Goal: Task Accomplishment & Management: Manage account settings

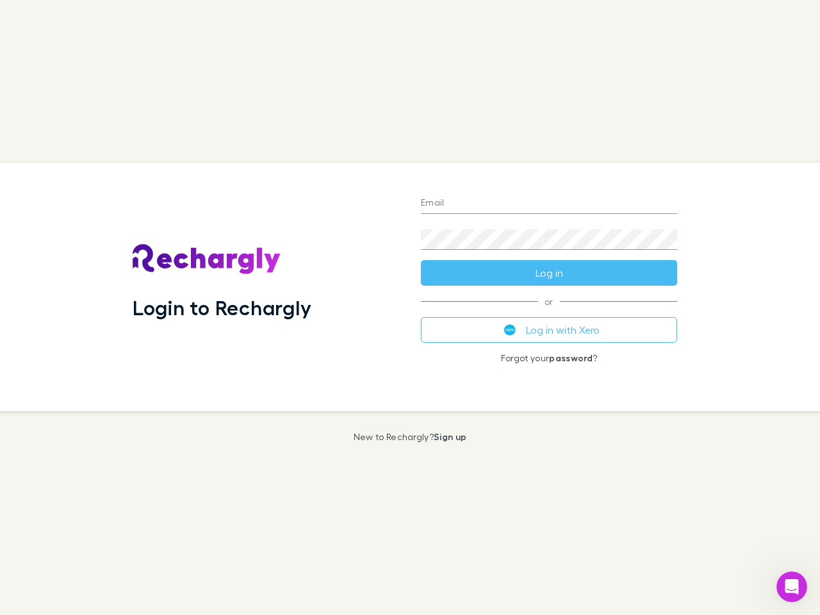
click at [410, 307] on div "Login to Rechargly" at bounding box center [266, 287] width 288 height 249
click at [549, 204] on input "Email" at bounding box center [549, 203] width 256 height 20
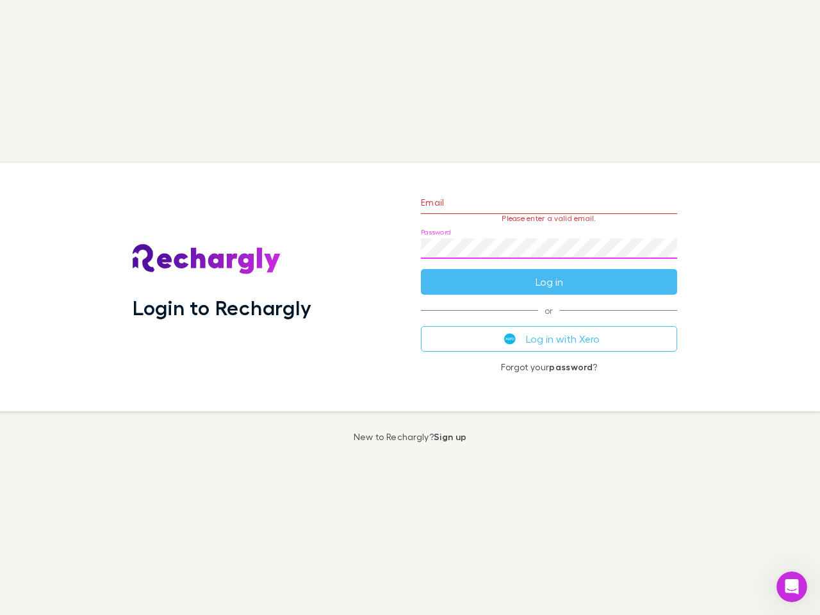
click at [549, 273] on form "Email Please enter a valid email. Password Log in" at bounding box center [549, 238] width 256 height 111
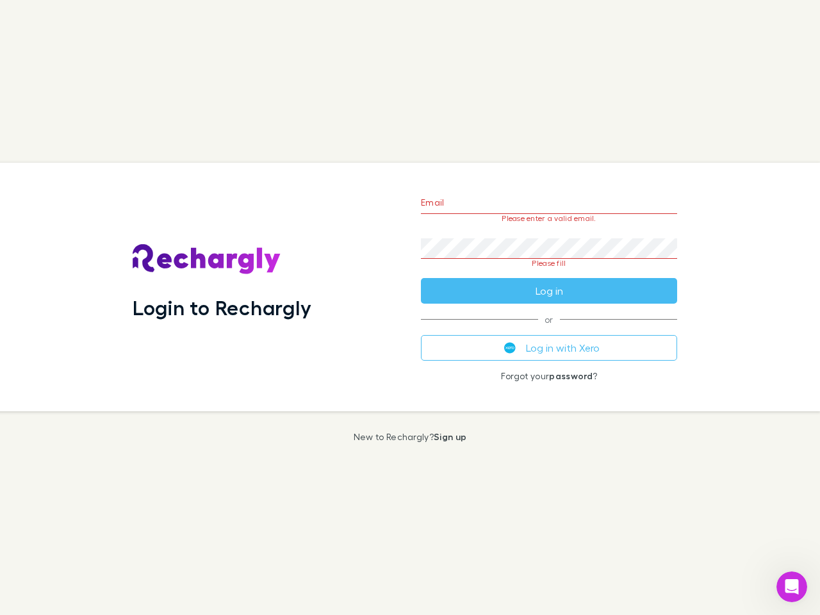
click at [549, 330] on div "Email Please enter a valid email. Password Please fill Log in or Log in with Xe…" at bounding box center [549, 287] width 277 height 249
click at [792, 587] on icon "Open Intercom Messenger" at bounding box center [791, 586] width 21 height 21
